Goal: Task Accomplishment & Management: Use online tool/utility

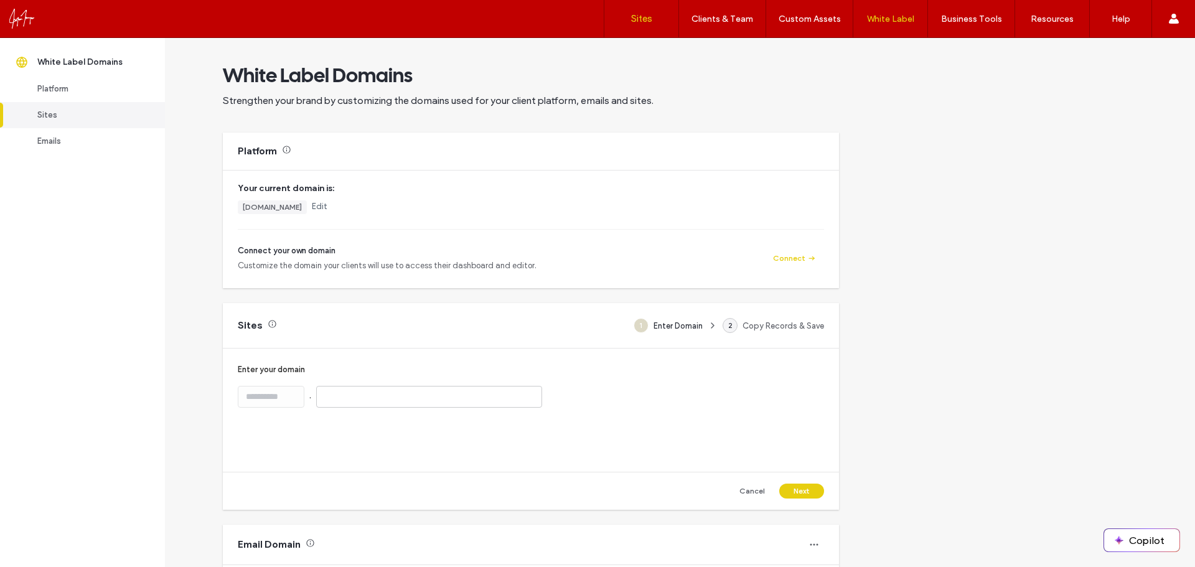
scroll to position [133, 0]
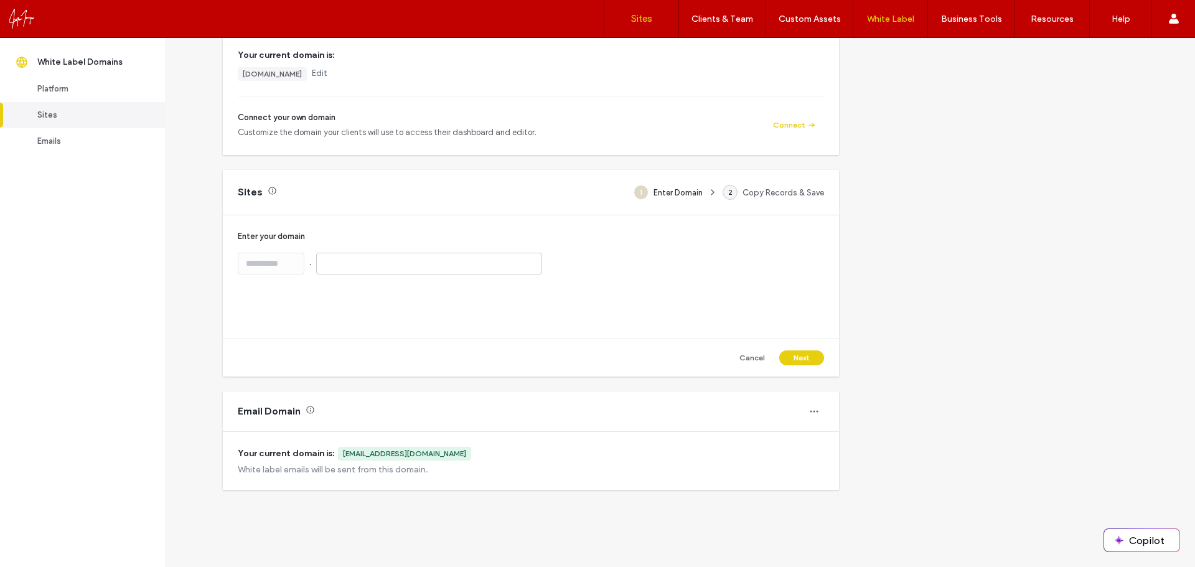
click at [654, 19] on link "Sites" at bounding box center [641, 18] width 74 height 37
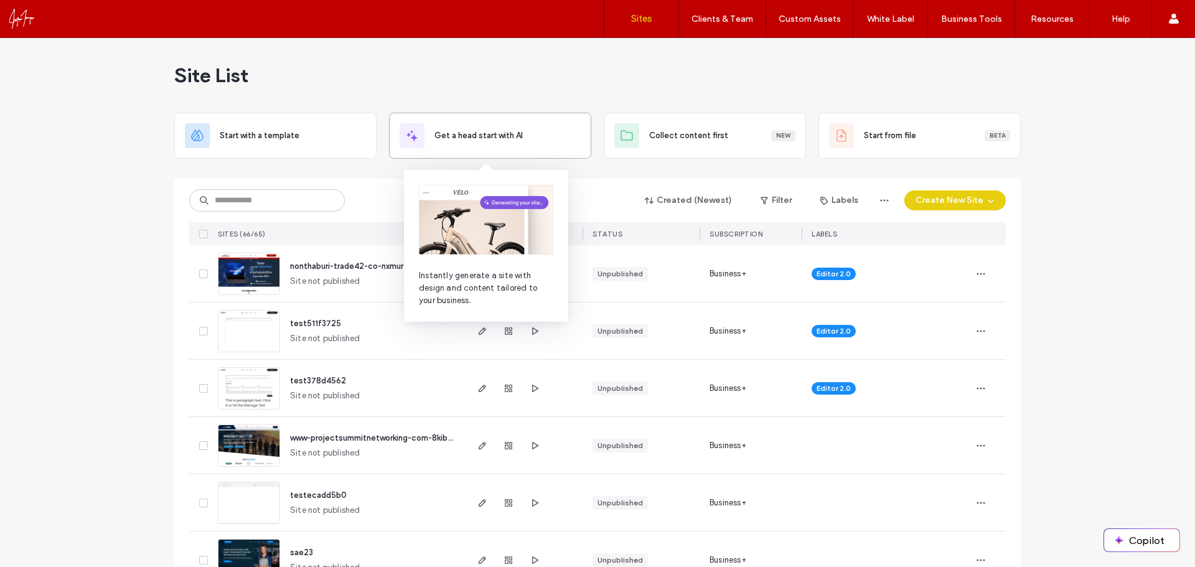
click at [465, 143] on div "Get a head start with AI" at bounding box center [490, 135] width 181 height 25
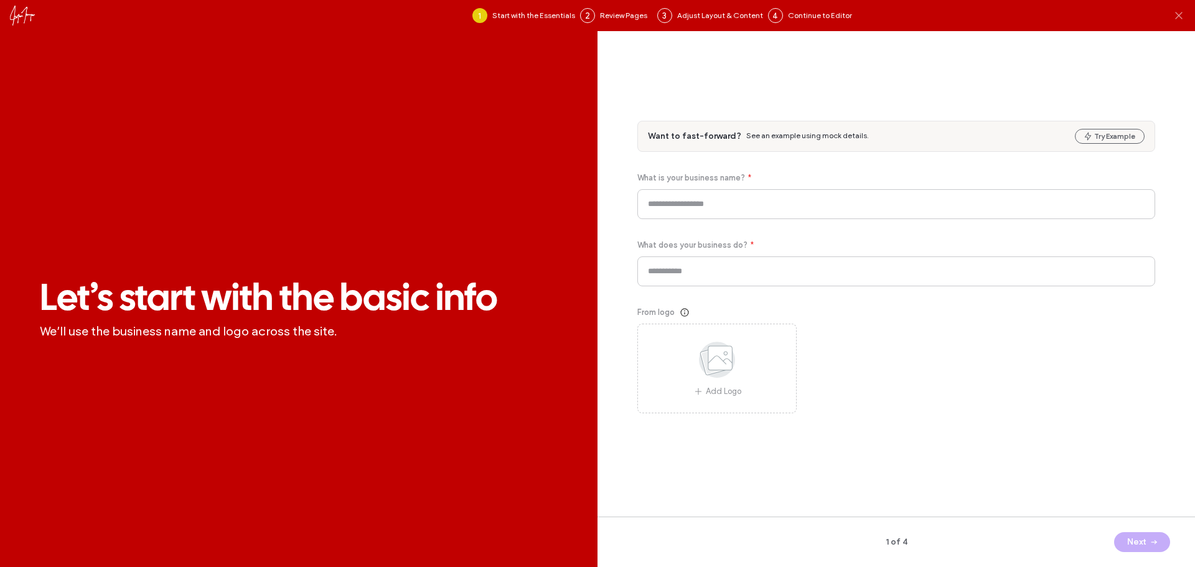
click at [1180, 12] on icon at bounding box center [1179, 15] width 12 height 12
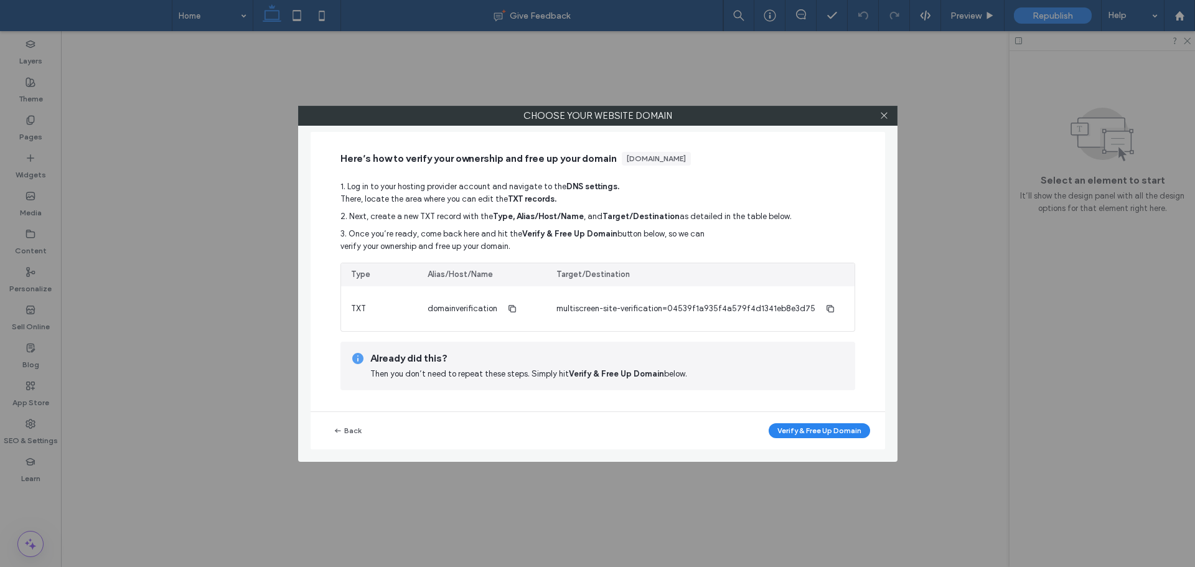
click at [170, 308] on div "Choose your website domain Here’s how to verify your ownership and free up your…" at bounding box center [597, 283] width 1195 height 567
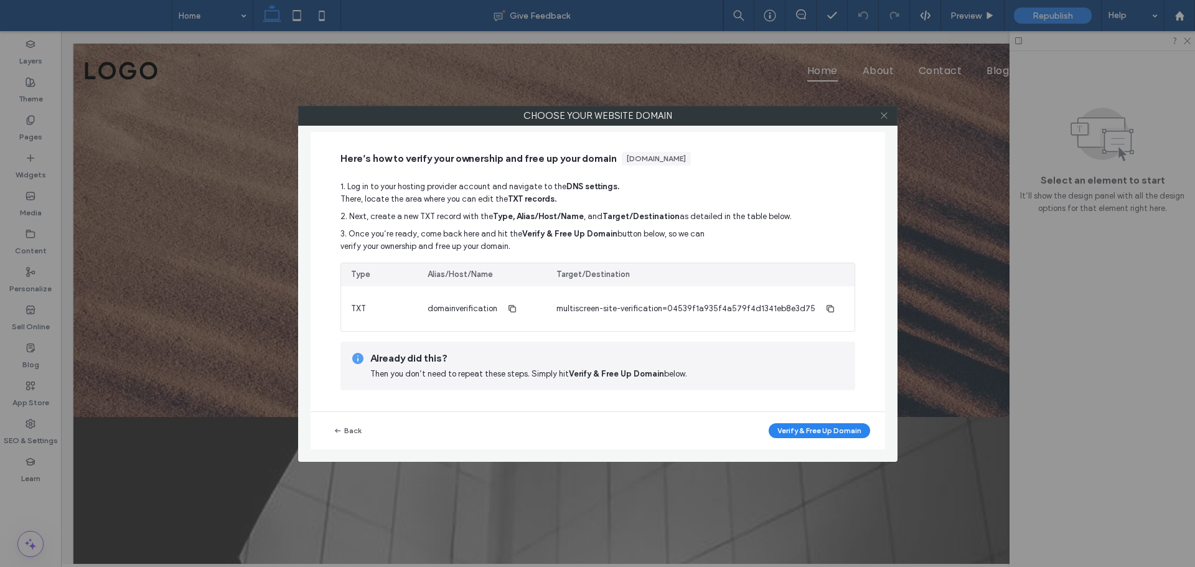
click at [881, 119] on icon at bounding box center [884, 115] width 9 height 9
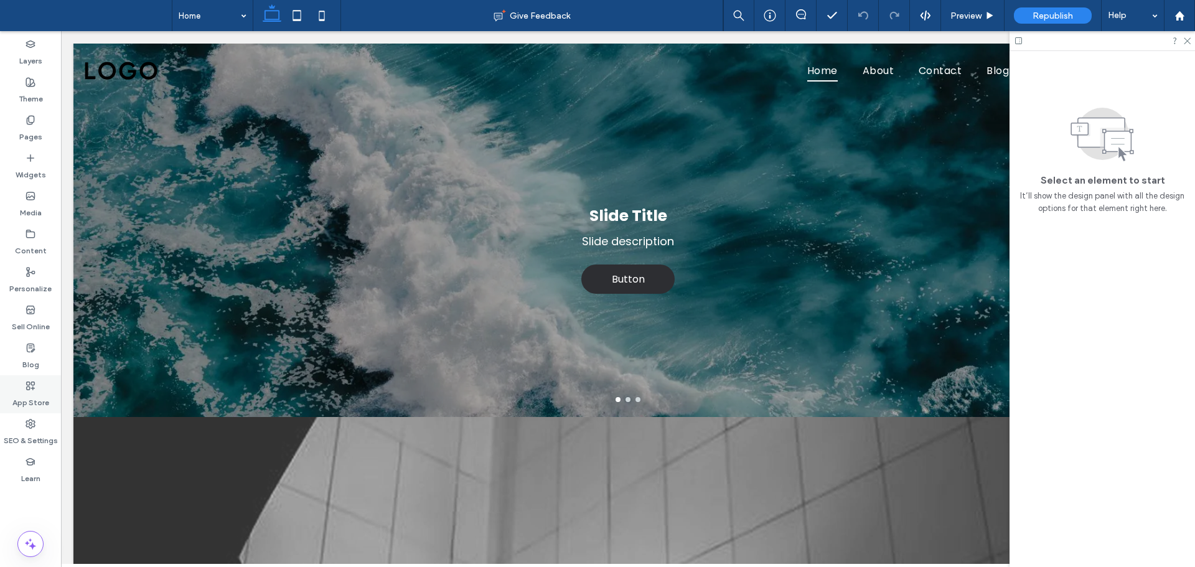
click at [31, 398] on label "App Store" at bounding box center [30, 399] width 37 height 17
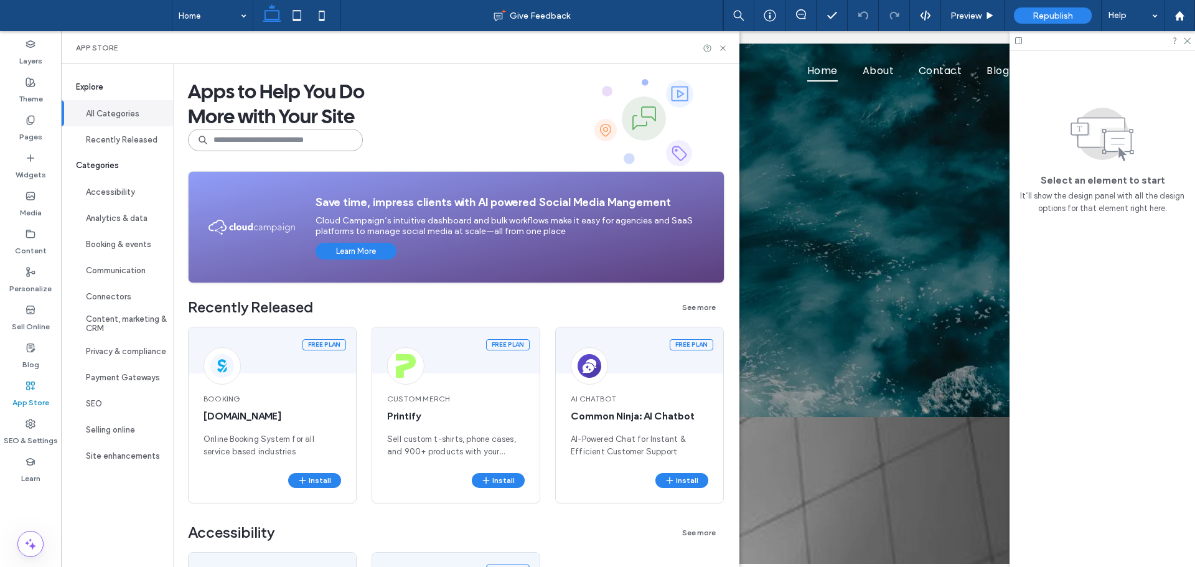
click at [224, 136] on input at bounding box center [275, 140] width 175 height 22
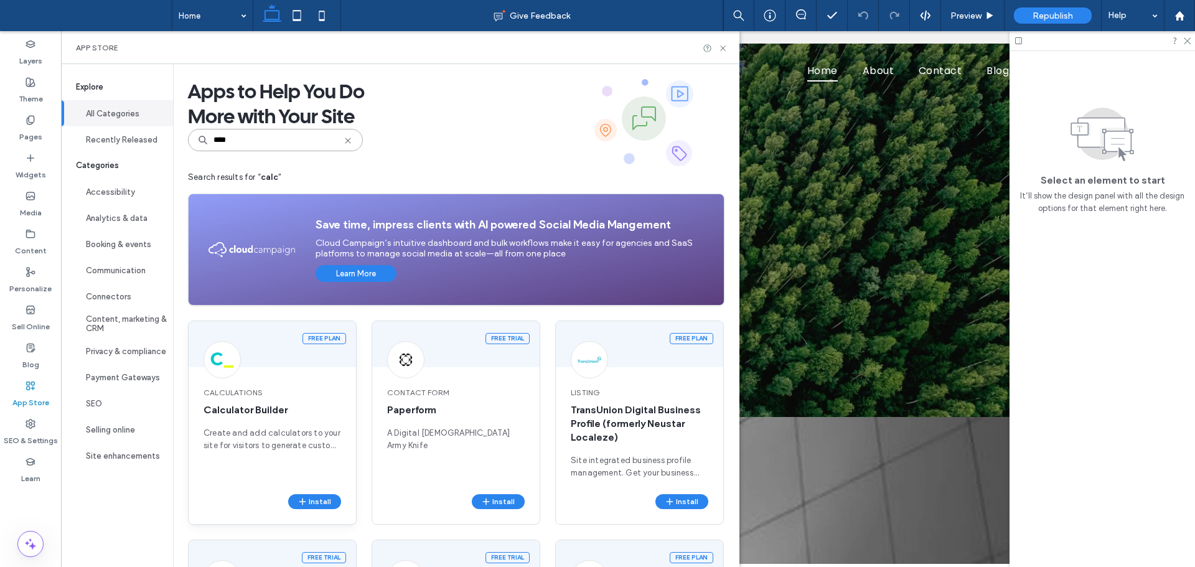
type input "****"
click at [222, 355] on img at bounding box center [222, 360] width 24 height 24
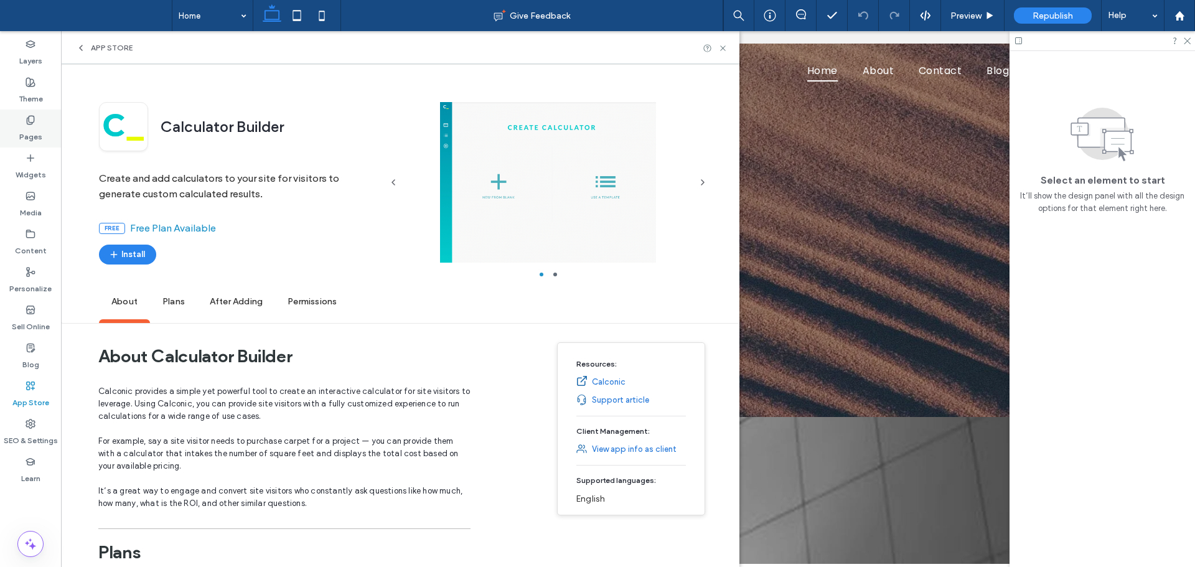
click at [32, 122] on use at bounding box center [30, 120] width 7 height 8
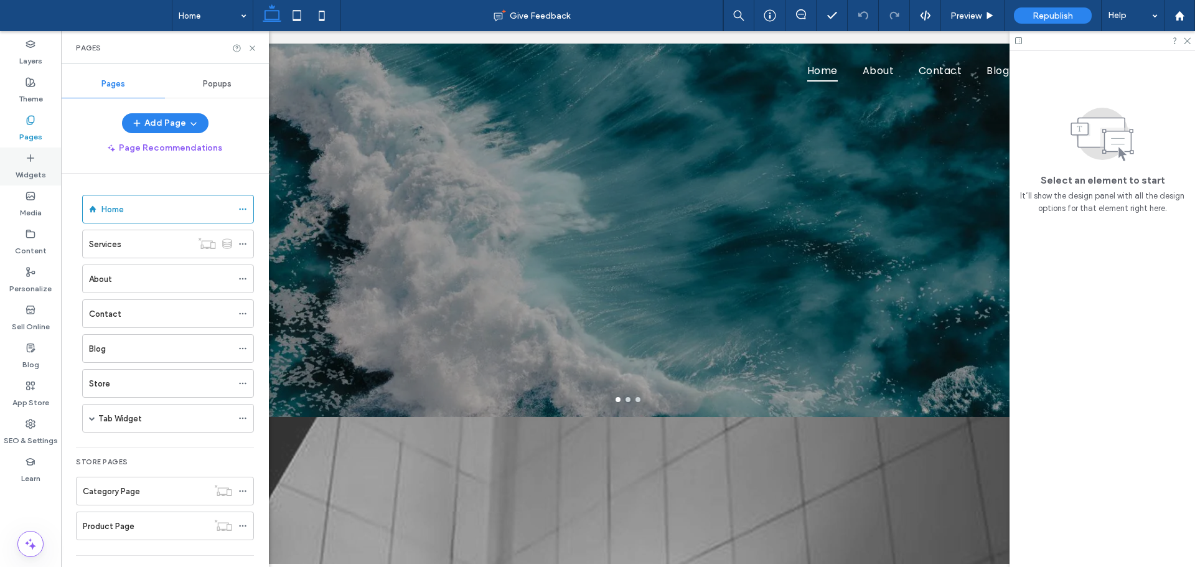
click at [31, 167] on label "Widgets" at bounding box center [31, 171] width 31 height 17
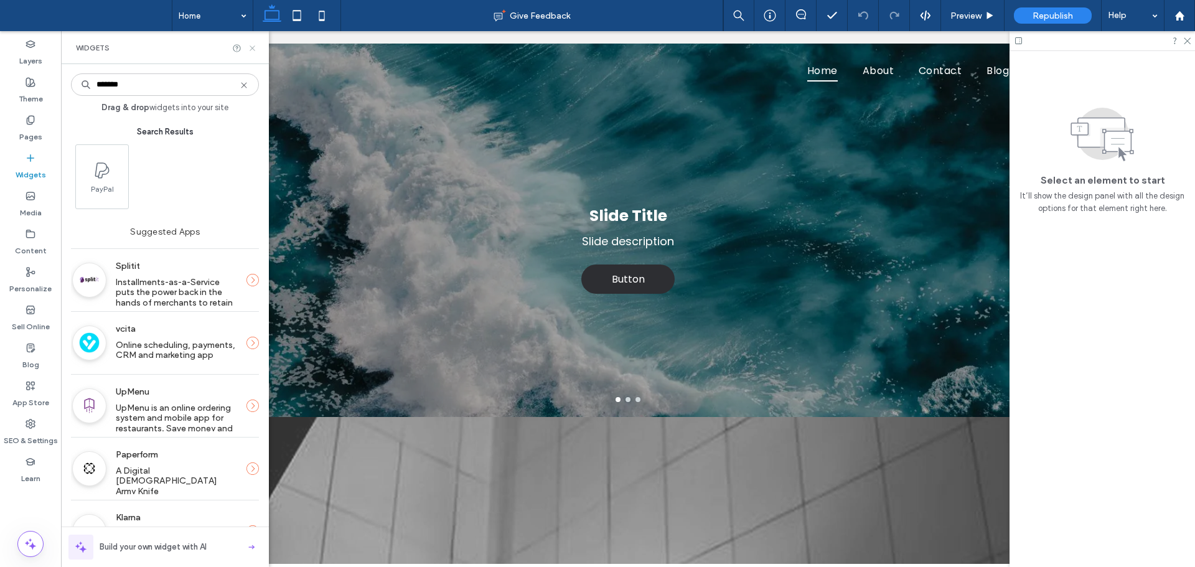
type input "*******"
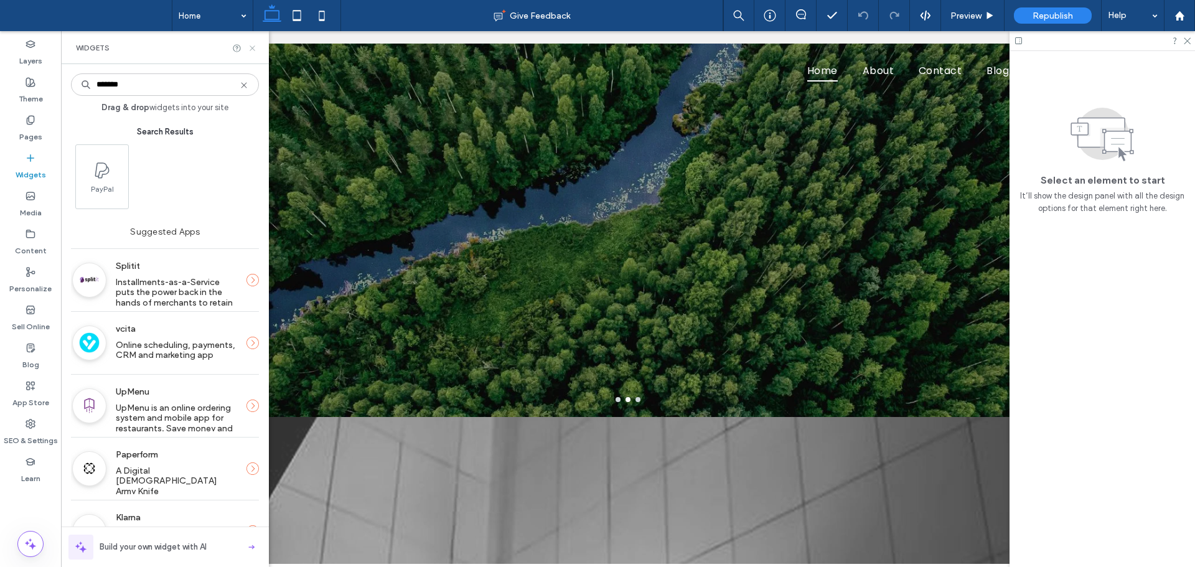
click at [255, 46] on icon at bounding box center [252, 48] width 9 height 9
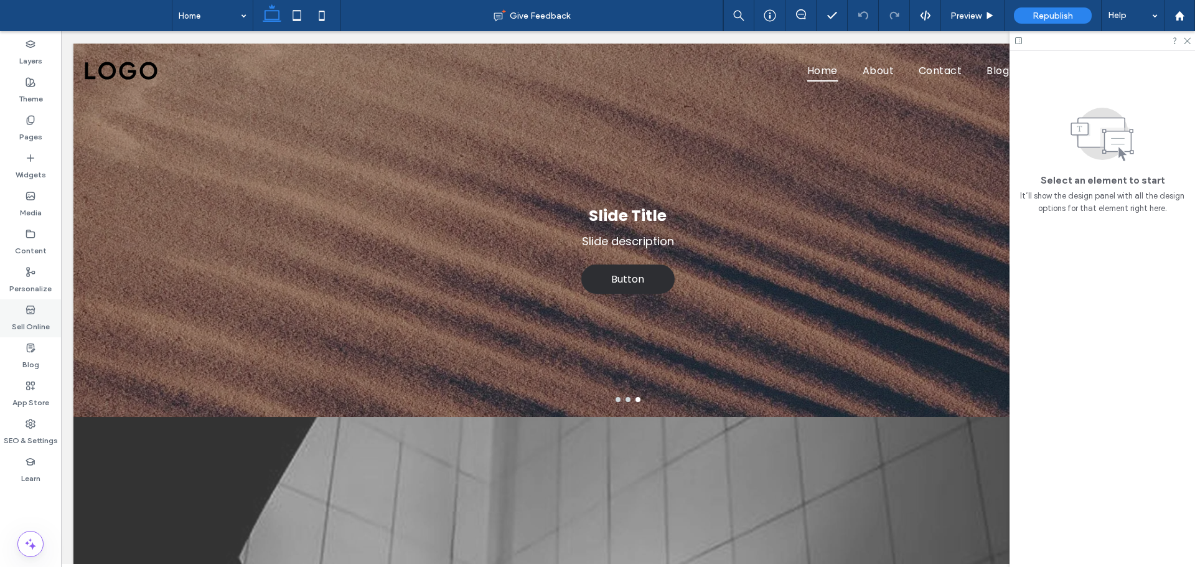
click at [44, 329] on label "Sell Online" at bounding box center [31, 323] width 38 height 17
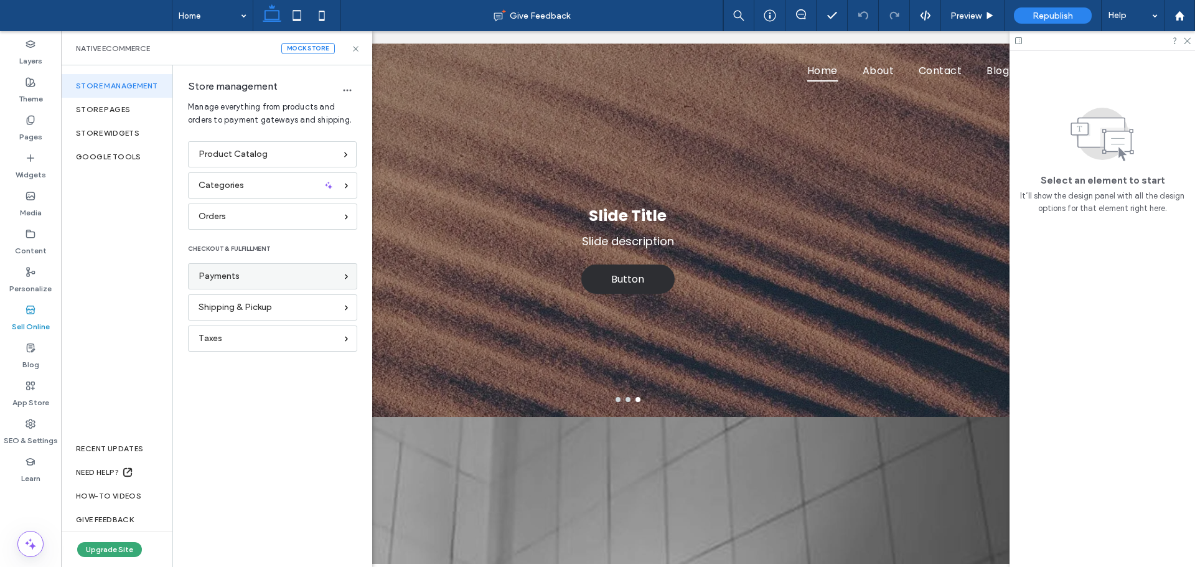
click at [281, 277] on div "Payments" at bounding box center [268, 277] width 138 height 14
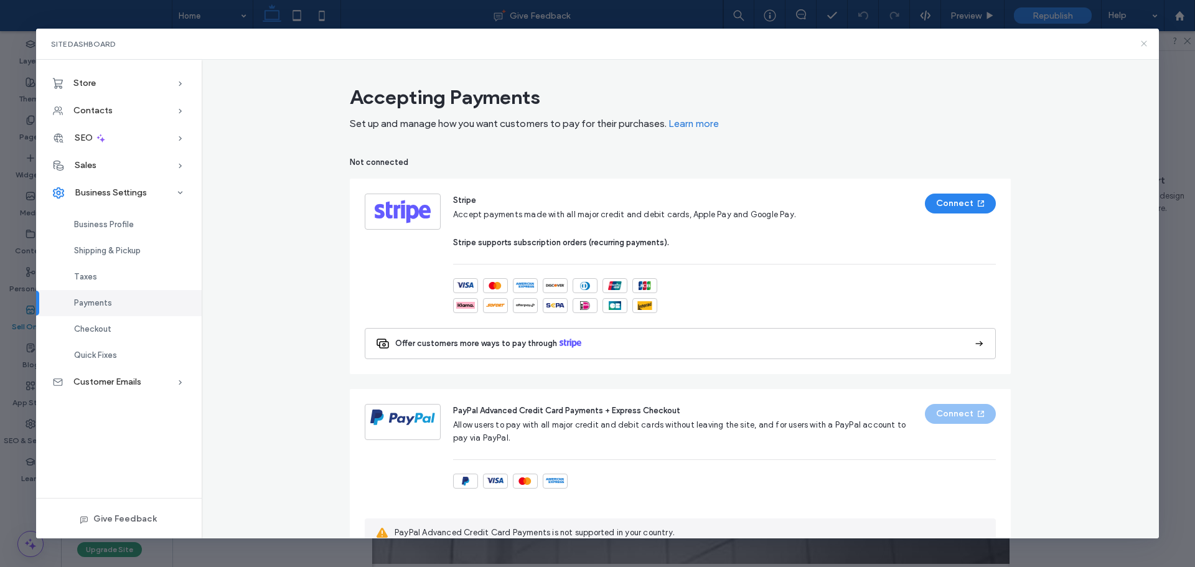
click at [1145, 44] on use at bounding box center [1145, 44] width 6 height 6
